Goal: Find specific page/section: Find specific page/section

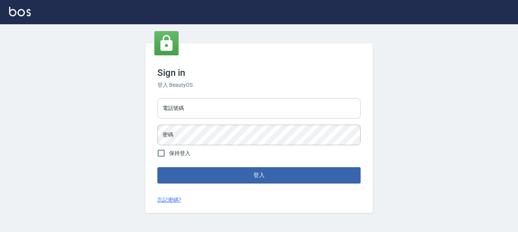
click at [197, 110] on input "電話號碼" at bounding box center [259, 108] width 203 height 20
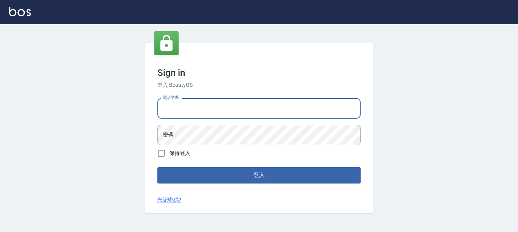
click at [189, 105] on input "電話號碼" at bounding box center [259, 108] width 203 height 20
type input "7320483"
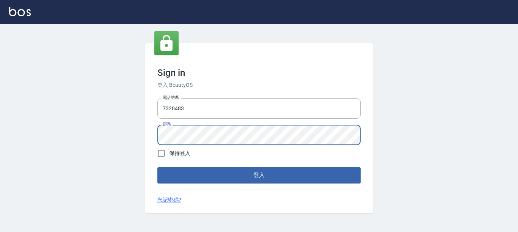
click at [158, 167] on button "登入" at bounding box center [259, 175] width 203 height 16
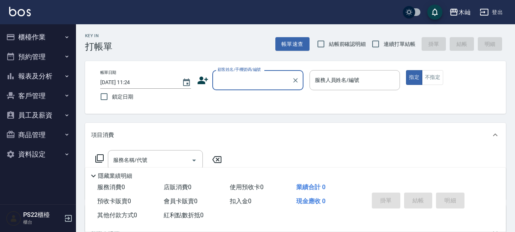
click at [42, 77] on button "報表及分析" at bounding box center [38, 76] width 70 height 20
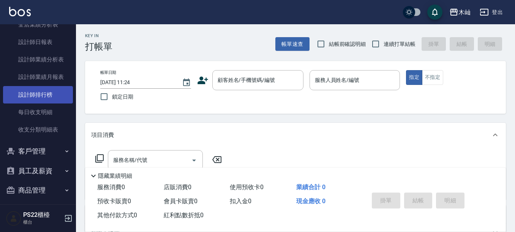
scroll to position [152, 0]
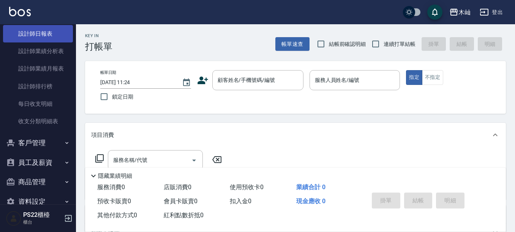
click at [48, 37] on link "設計師日報表" at bounding box center [38, 33] width 70 height 17
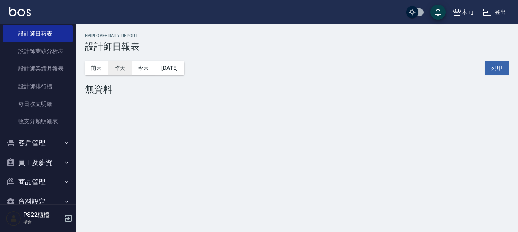
click at [128, 68] on button "昨天" at bounding box center [121, 68] width 24 height 14
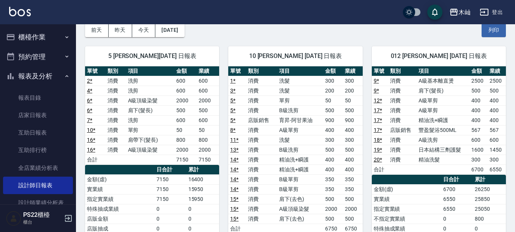
click at [49, 38] on button "櫃檯作業" at bounding box center [38, 37] width 70 height 20
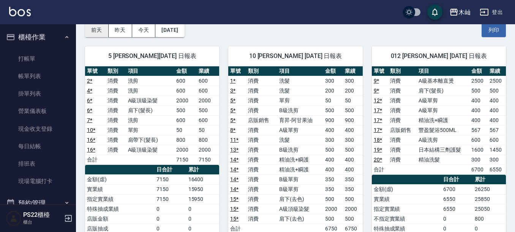
click at [99, 32] on button "前天" at bounding box center [97, 30] width 24 height 14
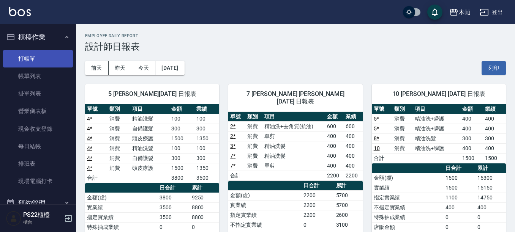
click at [36, 63] on link "打帳單" at bounding box center [38, 58] width 70 height 17
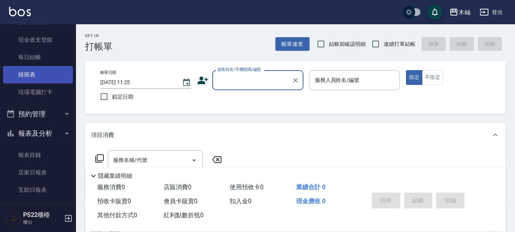
scroll to position [76, 0]
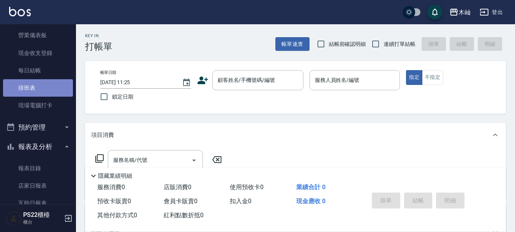
click at [41, 84] on link "排班表" at bounding box center [38, 87] width 70 height 17
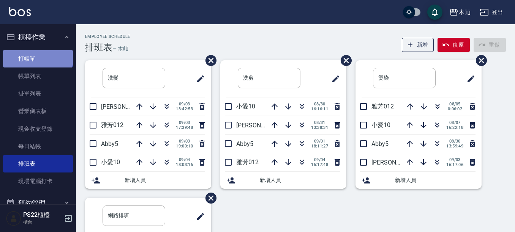
click at [37, 54] on link "打帳單" at bounding box center [38, 58] width 70 height 17
